Goal: Information Seeking & Learning: Learn about a topic

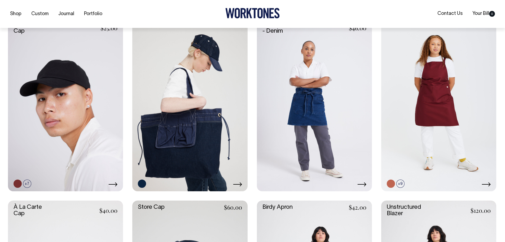
click at [169, 109] on link at bounding box center [189, 104] width 115 height 173
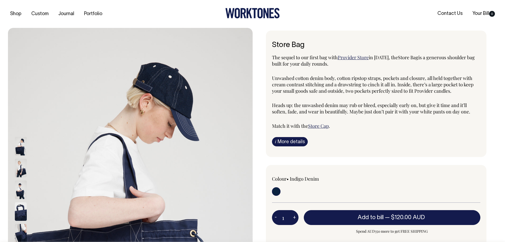
drag, startPoint x: 272, startPoint y: 57, endPoint x: 332, endPoint y: 63, distance: 60.1
click at [332, 63] on p "The sequel to our first bag with Provider Store in [DATE], the Store Bag is a g…" at bounding box center [376, 60] width 209 height 13
click at [360, 71] on div "The sequel to our first bag with Provider Store in [DATE], the Store Bag is a g…" at bounding box center [376, 91] width 209 height 75
click at [361, 58] on span "Provider Store" at bounding box center [353, 57] width 31 height 6
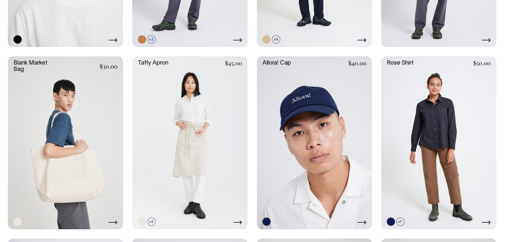
scroll to position [929, 0]
click at [79, 173] on link at bounding box center [65, 143] width 115 height 173
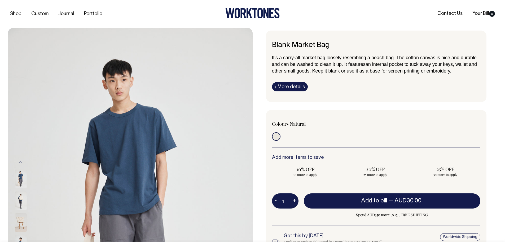
click at [20, 200] on img at bounding box center [21, 200] width 12 height 19
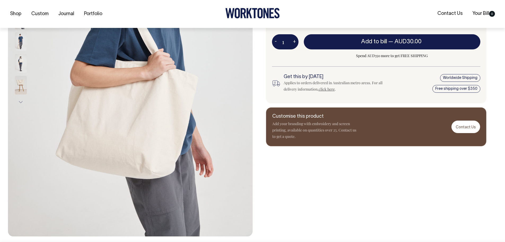
scroll to position [159, 0]
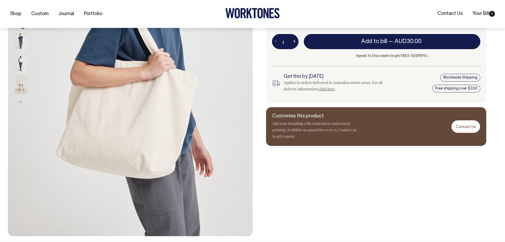
click at [21, 100] on button "Next" at bounding box center [21, 102] width 8 height 12
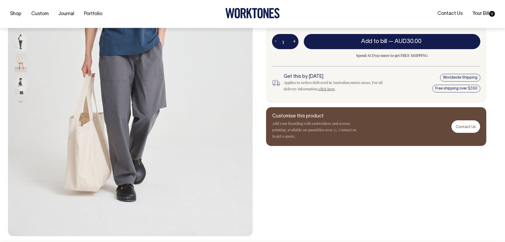
click at [21, 100] on button "Next" at bounding box center [21, 102] width 8 height 12
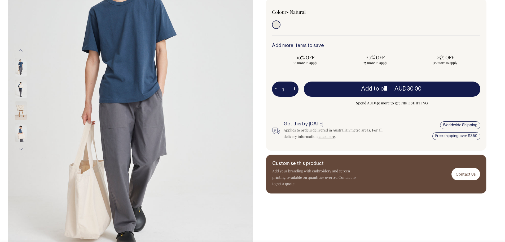
scroll to position [106, 0]
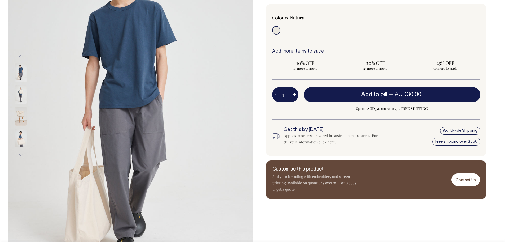
click at [21, 142] on img at bounding box center [21, 138] width 12 height 19
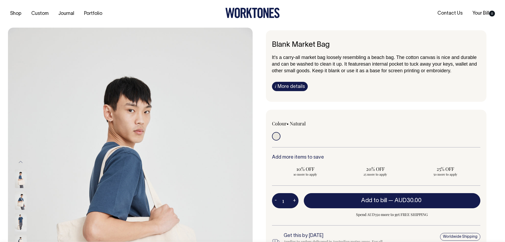
scroll to position [0, 0]
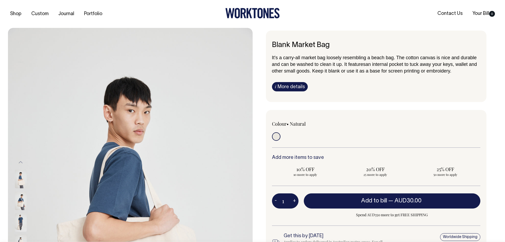
click at [294, 84] on link "i More details" at bounding box center [290, 86] width 36 height 9
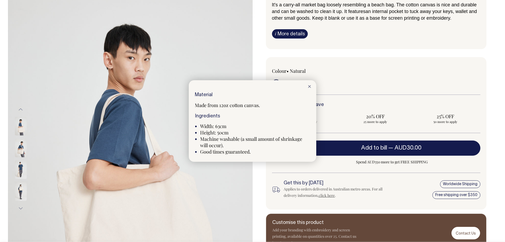
scroll to position [53, 0]
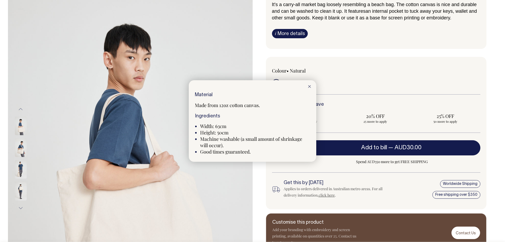
click at [329, 97] on div at bounding box center [252, 121] width 505 height 242
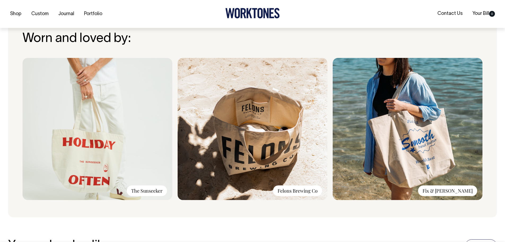
scroll to position [398, 0]
click at [150, 191] on div "The Sunseeker" at bounding box center [147, 190] width 40 height 11
click at [115, 161] on img at bounding box center [98, 129] width 150 height 142
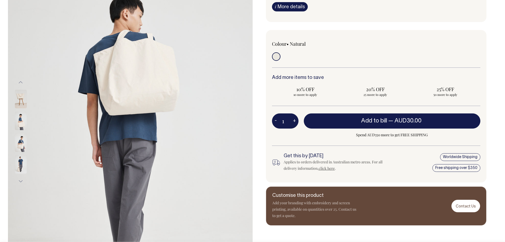
scroll to position [80, 0]
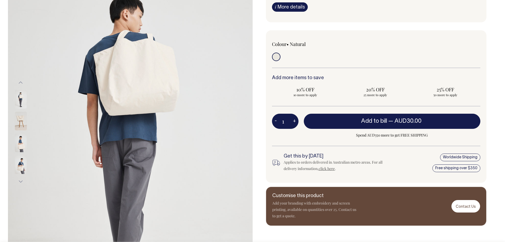
click at [20, 180] on button "Next" at bounding box center [21, 181] width 8 height 12
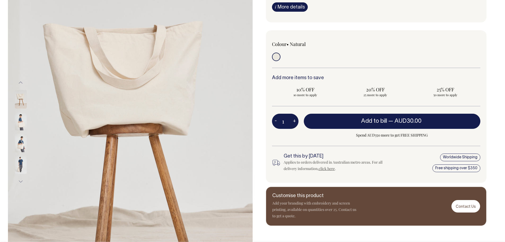
click at [20, 180] on button "Next" at bounding box center [21, 181] width 8 height 12
click at [20, 168] on img at bounding box center [21, 164] width 12 height 19
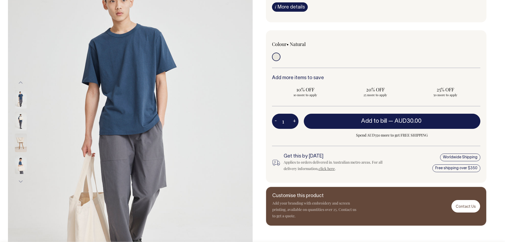
click at [22, 119] on div at bounding box center [28, 110] width 27 height 305
click at [20, 124] on img at bounding box center [21, 121] width 12 height 19
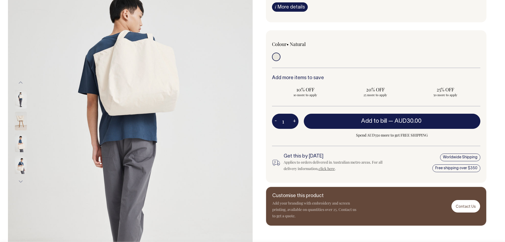
click at [22, 101] on img at bounding box center [21, 99] width 12 height 19
click at [19, 140] on img at bounding box center [21, 142] width 12 height 19
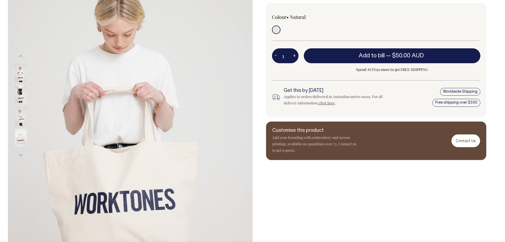
scroll to position [106, 0]
click at [22, 116] on img at bounding box center [21, 116] width 12 height 19
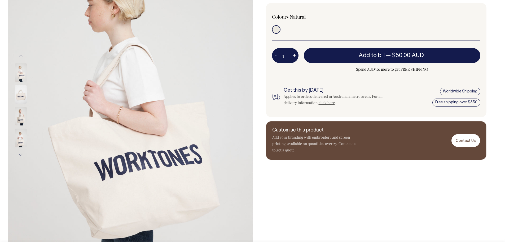
click at [20, 137] on img at bounding box center [21, 138] width 12 height 19
